Goal: Navigation & Orientation: Find specific page/section

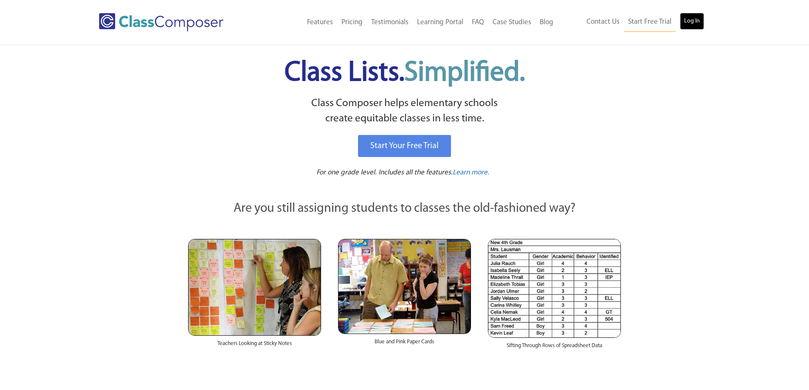
drag, startPoint x: 0, startPoint y: 0, endPoint x: 691, endPoint y: 23, distance: 691.2
click at [691, 23] on link "Log In" at bounding box center [692, 21] width 24 height 17
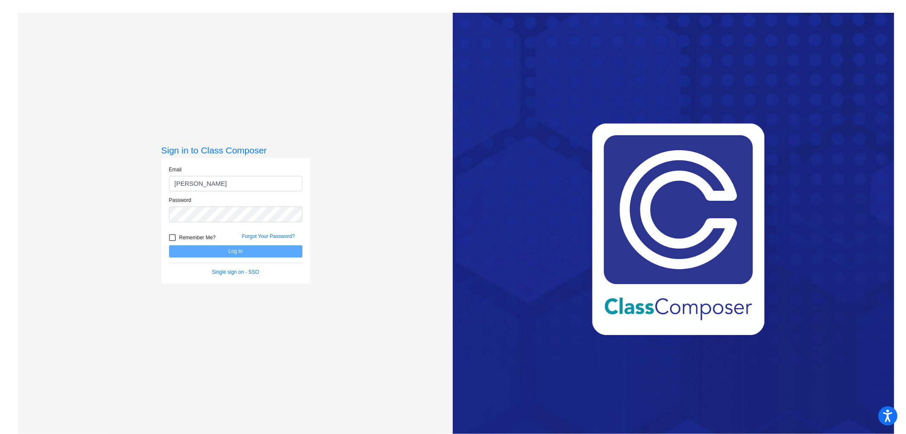
type input "[EMAIL_ADDRESS][DOMAIN_NAME]"
click at [169, 245] on button "Log In" at bounding box center [235, 251] width 133 height 12
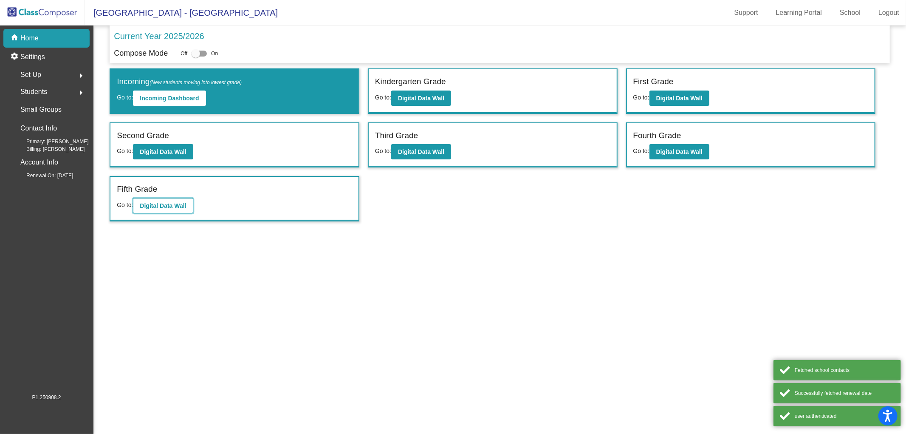
click at [188, 198] on button "Digital Data Wall" at bounding box center [163, 205] width 60 height 15
